Goal: Information Seeking & Learning: Understand process/instructions

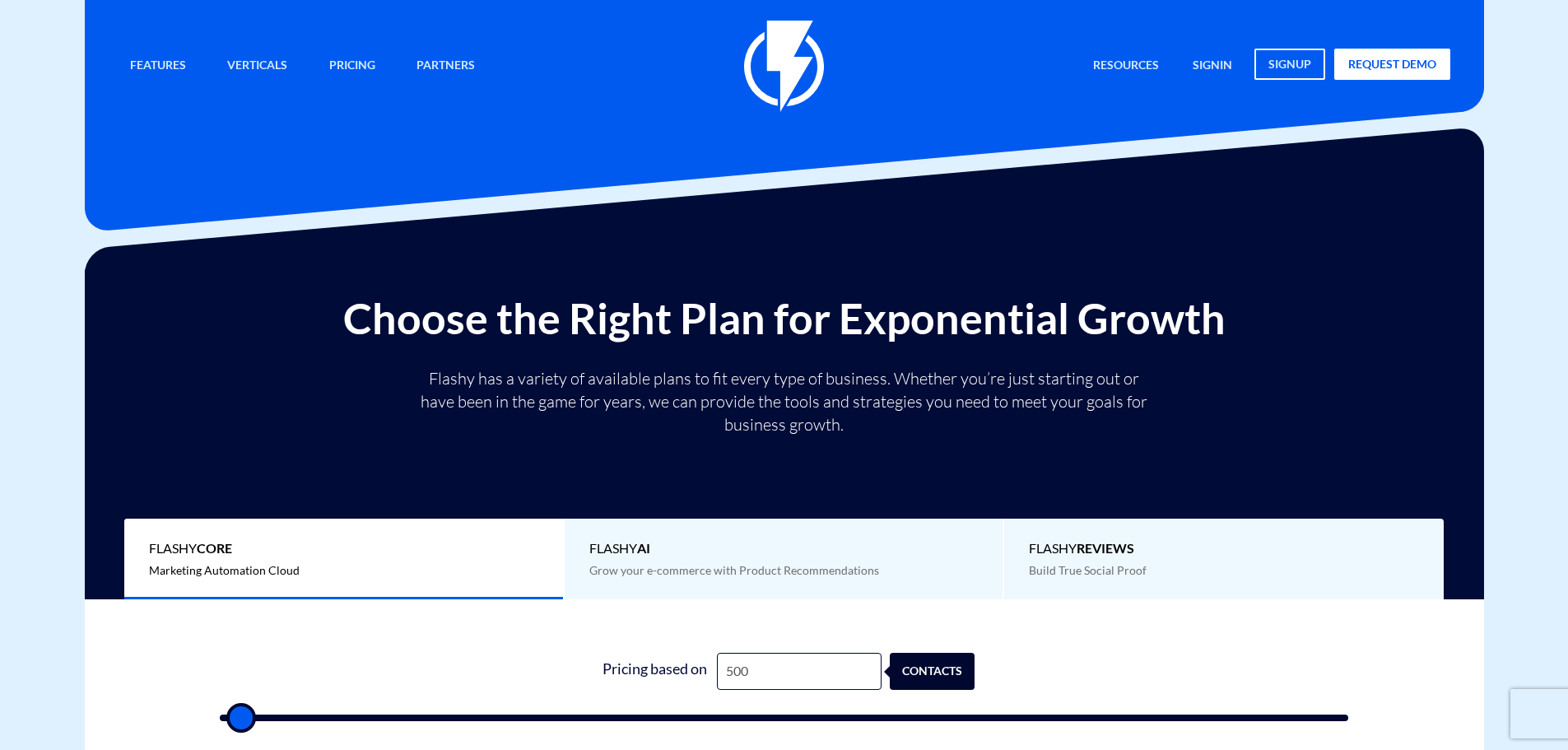
type input "6"
type input "500"
type input "67"
type input "500"
type input "670"
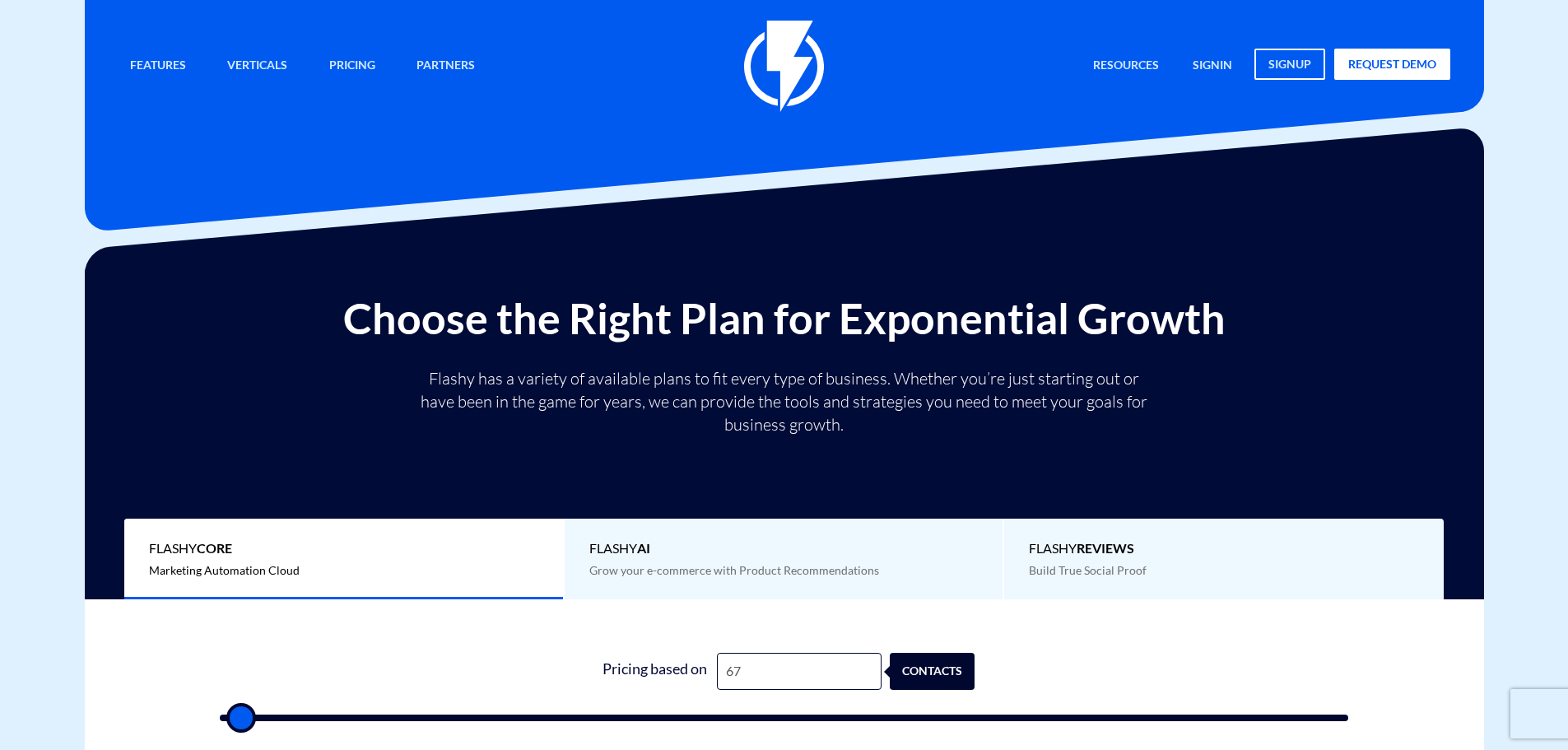
type input "500"
type input "6,700"
type input "6500"
type input "67,000"
type input "67000"
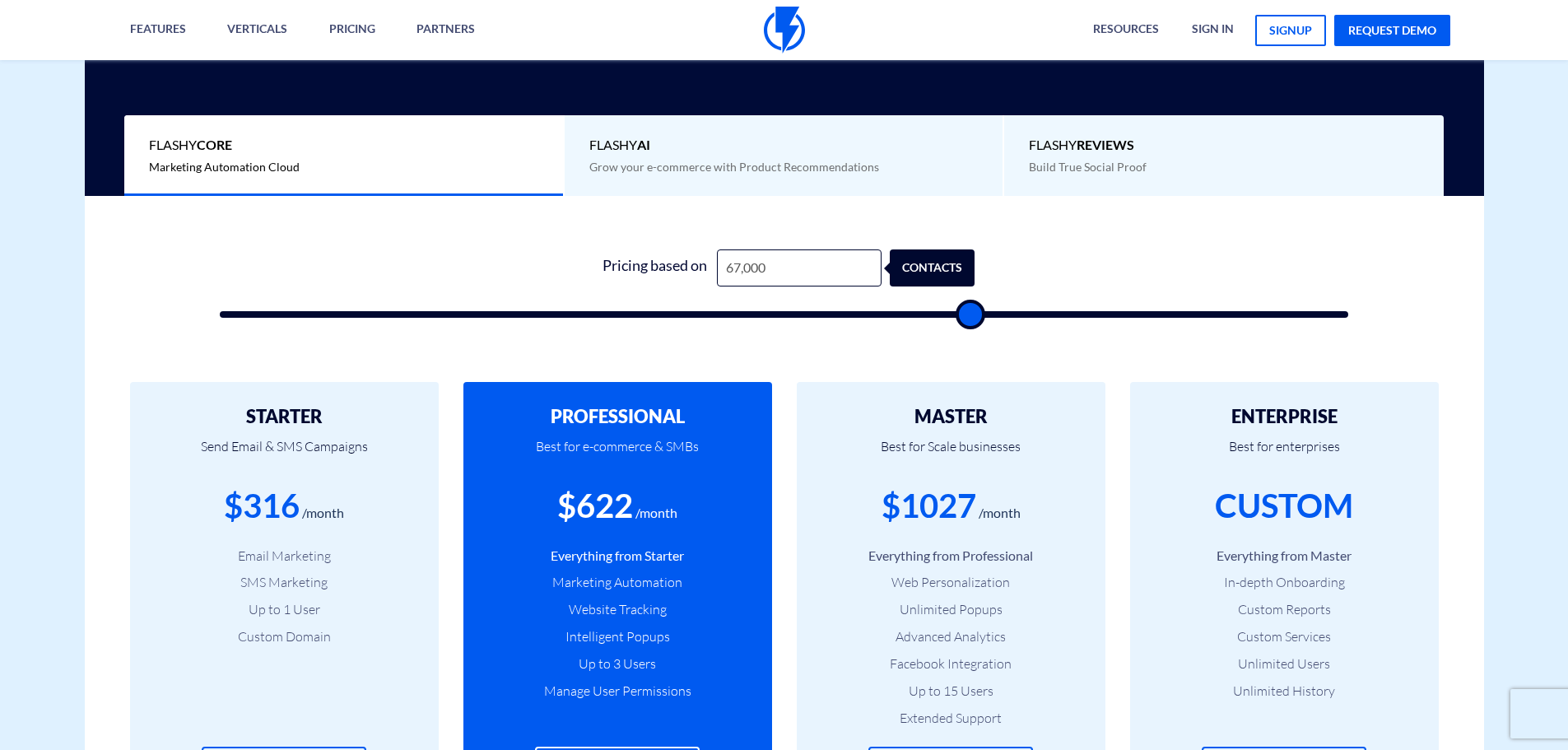
scroll to position [412, 0]
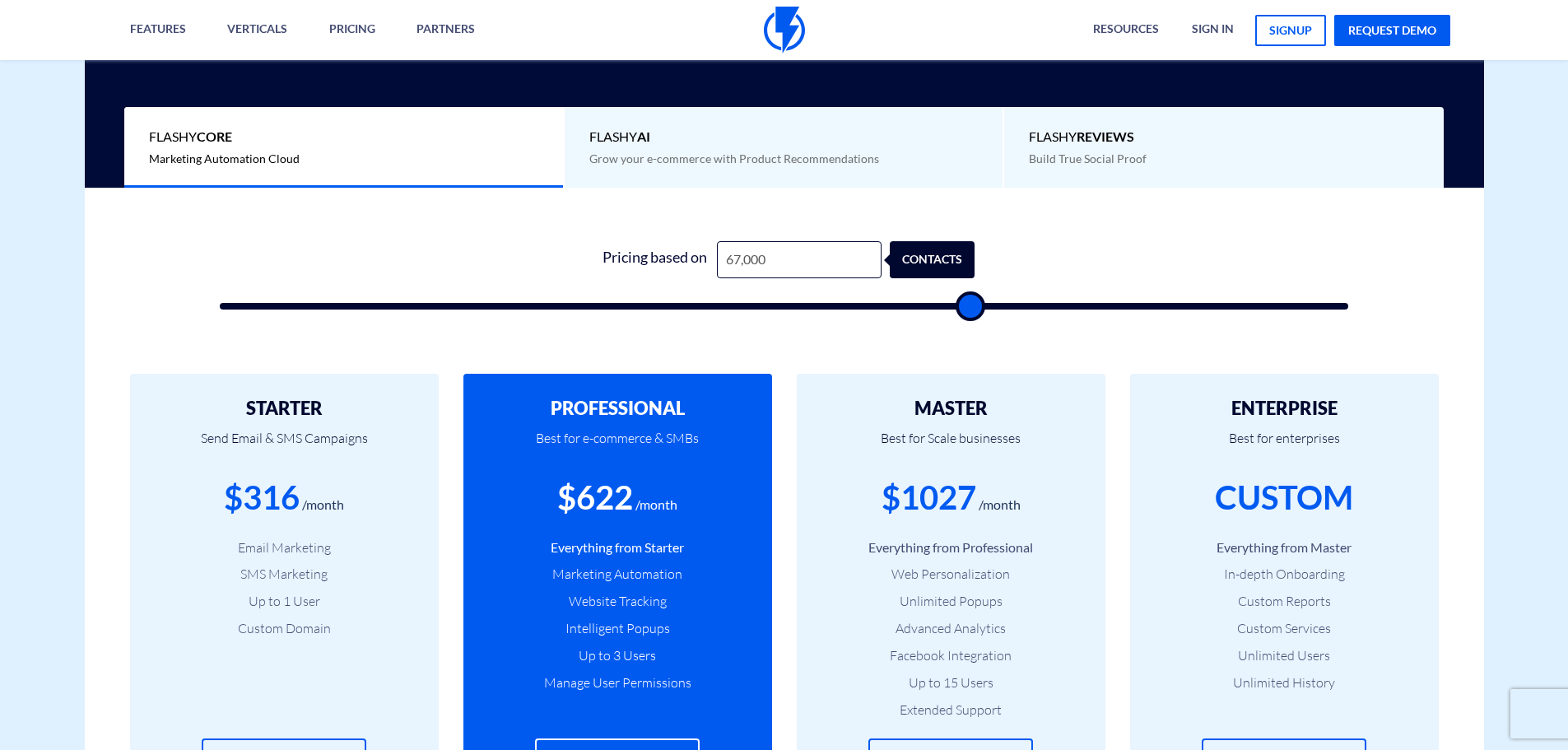
type input "67,000"
click at [1095, 163] on span "Build True Social Proof" at bounding box center [1088, 159] width 117 height 14
